Goal: Navigation & Orientation: Understand site structure

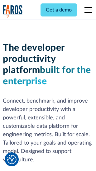
scroll to position [93, 0]
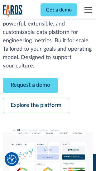
click at [30, 86] on link "Request a demo" at bounding box center [30, 85] width 55 height 15
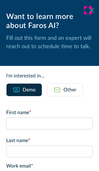
click at [89, 10] on icon at bounding box center [91, 10] width 5 height 5
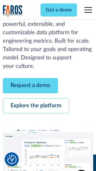
scroll to position [114, 0]
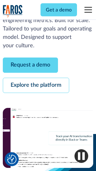
click at [36, 86] on link "Explore the platform" at bounding box center [36, 85] width 66 height 15
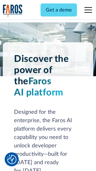
scroll to position [4730, 0]
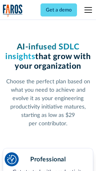
scroll to position [986, 0]
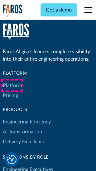
click at [12, 85] on link "Platform" at bounding box center [12, 85] width 19 height 10
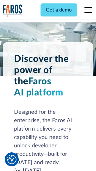
scroll to position [4929, 0]
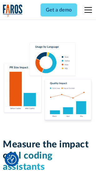
scroll to position [3877, 0]
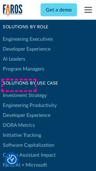
click at [19, 120] on link "DORA Metrics" at bounding box center [19, 125] width 32 height 10
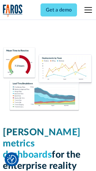
scroll to position [2750, 0]
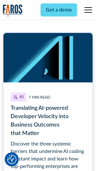
scroll to position [2812, 0]
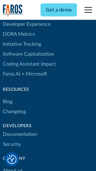
click at [14, 106] on link "Changelog" at bounding box center [14, 111] width 23 height 10
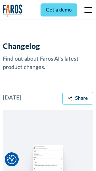
scroll to position [7612, 0]
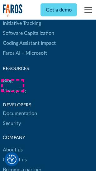
click at [12, 145] on link "About us" at bounding box center [13, 150] width 20 height 10
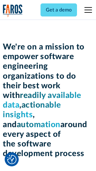
scroll to position [2149, 0]
